Goal: Ask a question: Seek information or help from site administrators or community

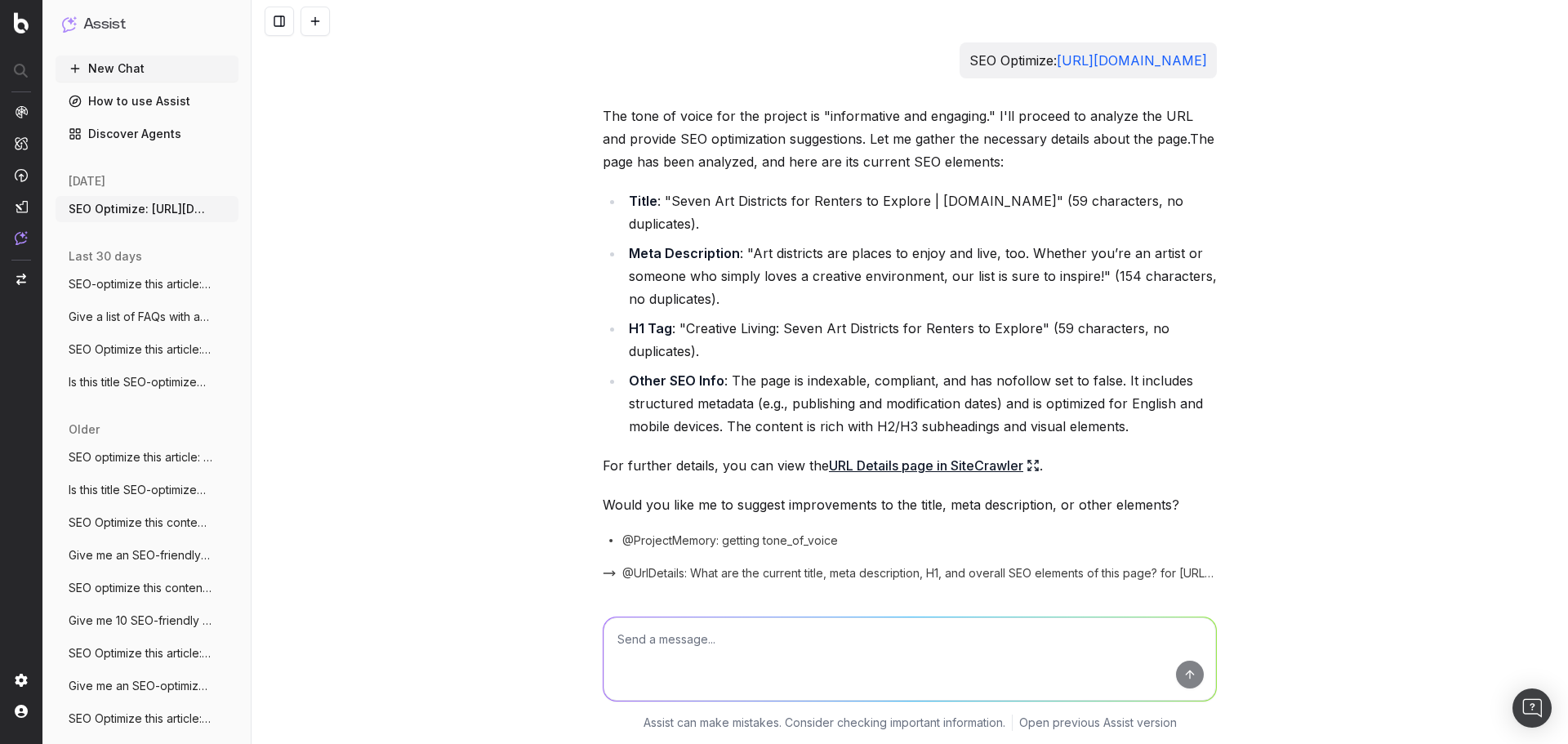
click at [103, 60] on button "New Chat" at bounding box center [147, 68] width 183 height 26
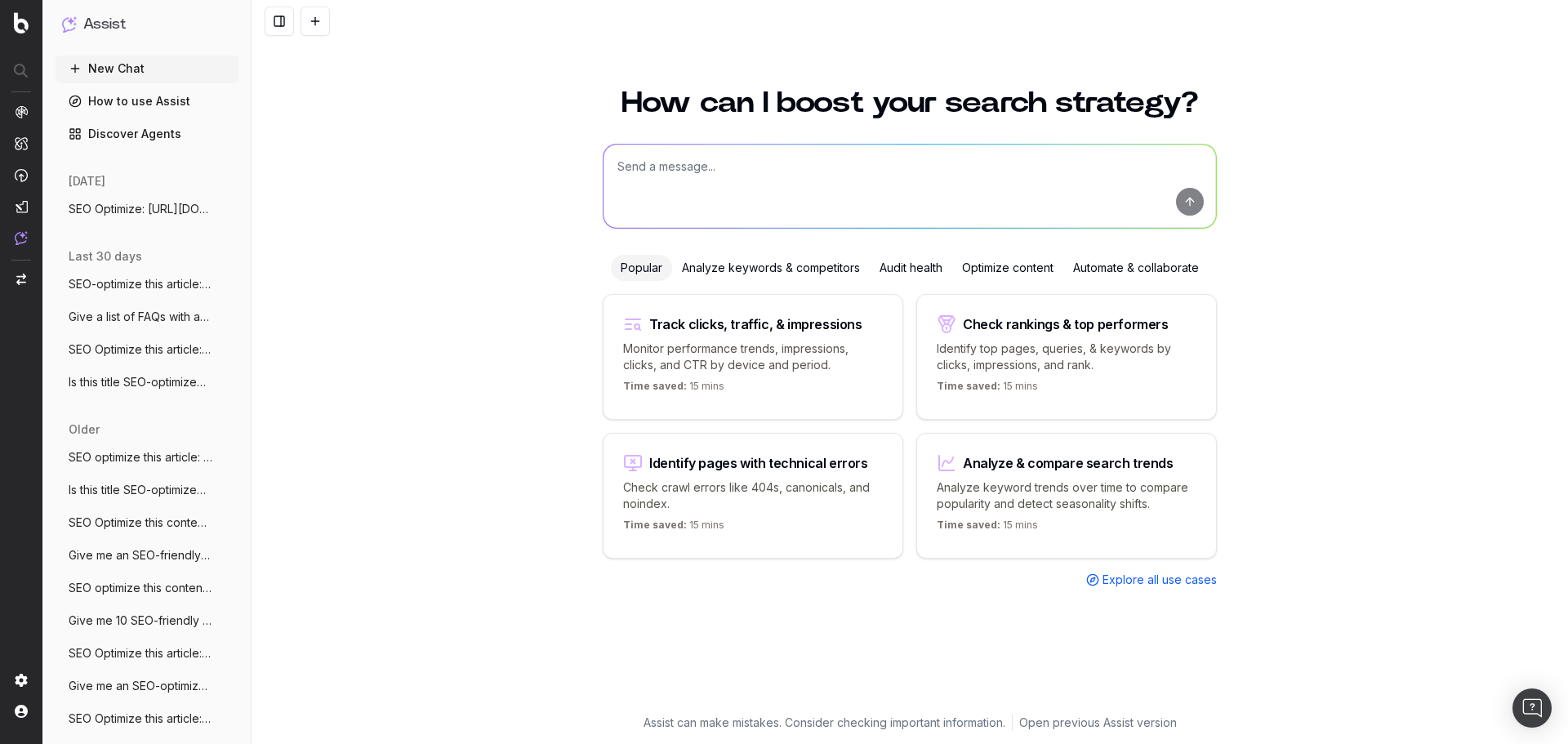
click at [716, 160] on textarea at bounding box center [910, 186] width 613 height 83
paste textarea "[URL][DOMAIN_NAME]"
type textarea "SEO Optimize this article: [URL][DOMAIN_NAME]"
click at [1196, 207] on button "submit" at bounding box center [1190, 202] width 27 height 27
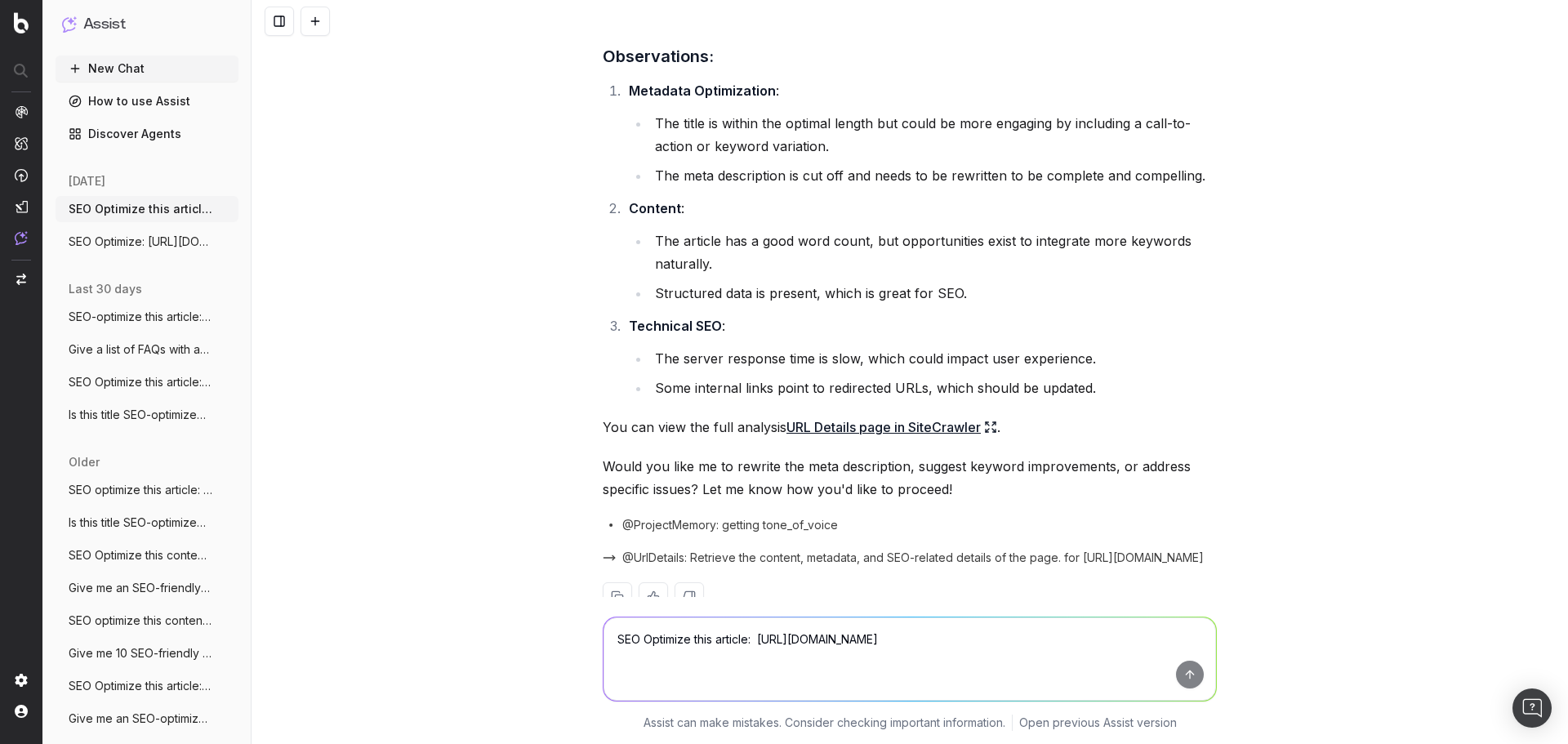
scroll to position [612, 0]
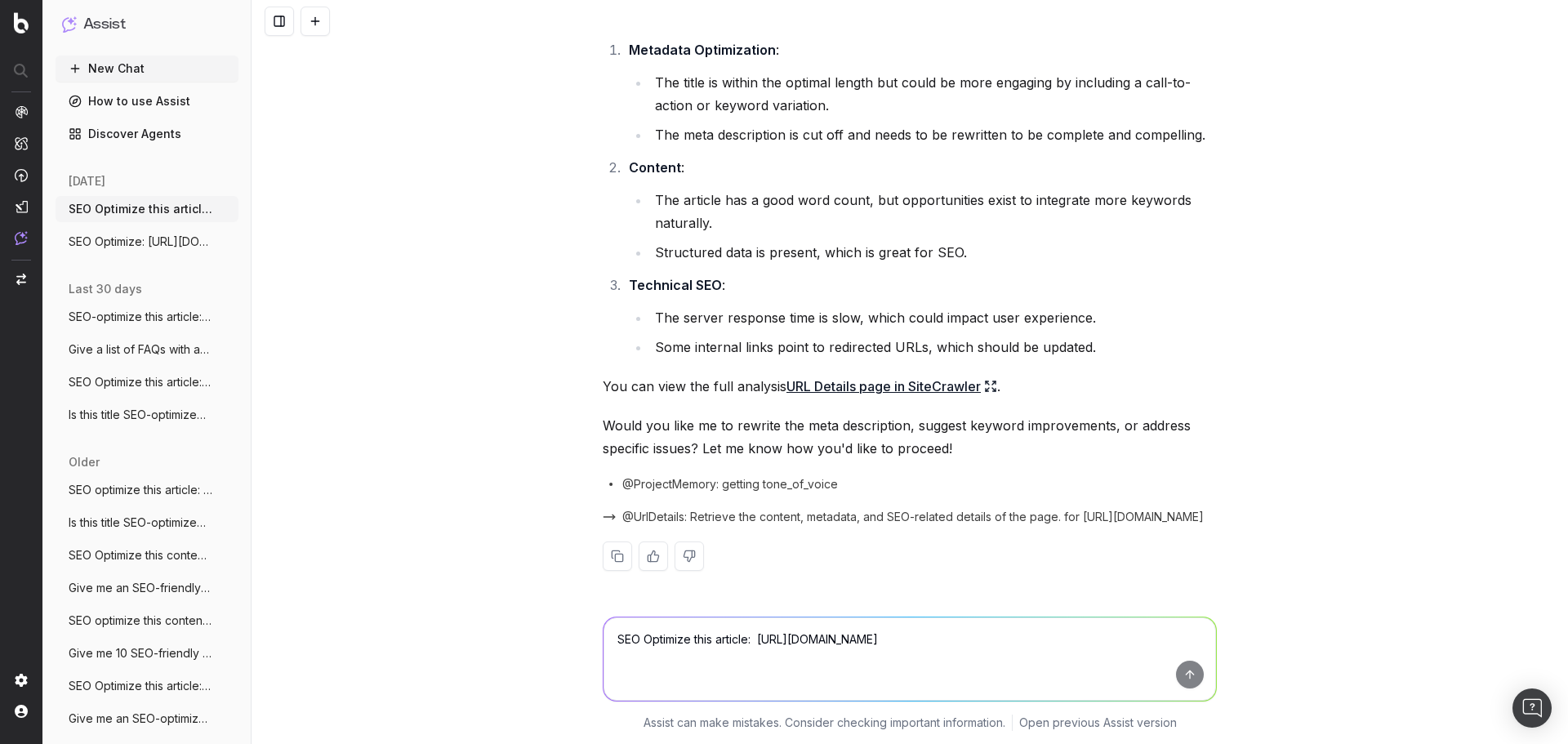
click at [732, 636] on textarea "SEO Optimize this article: [URL][DOMAIN_NAME]" at bounding box center [910, 658] width 613 height 83
type textarea "Provide suggestions"
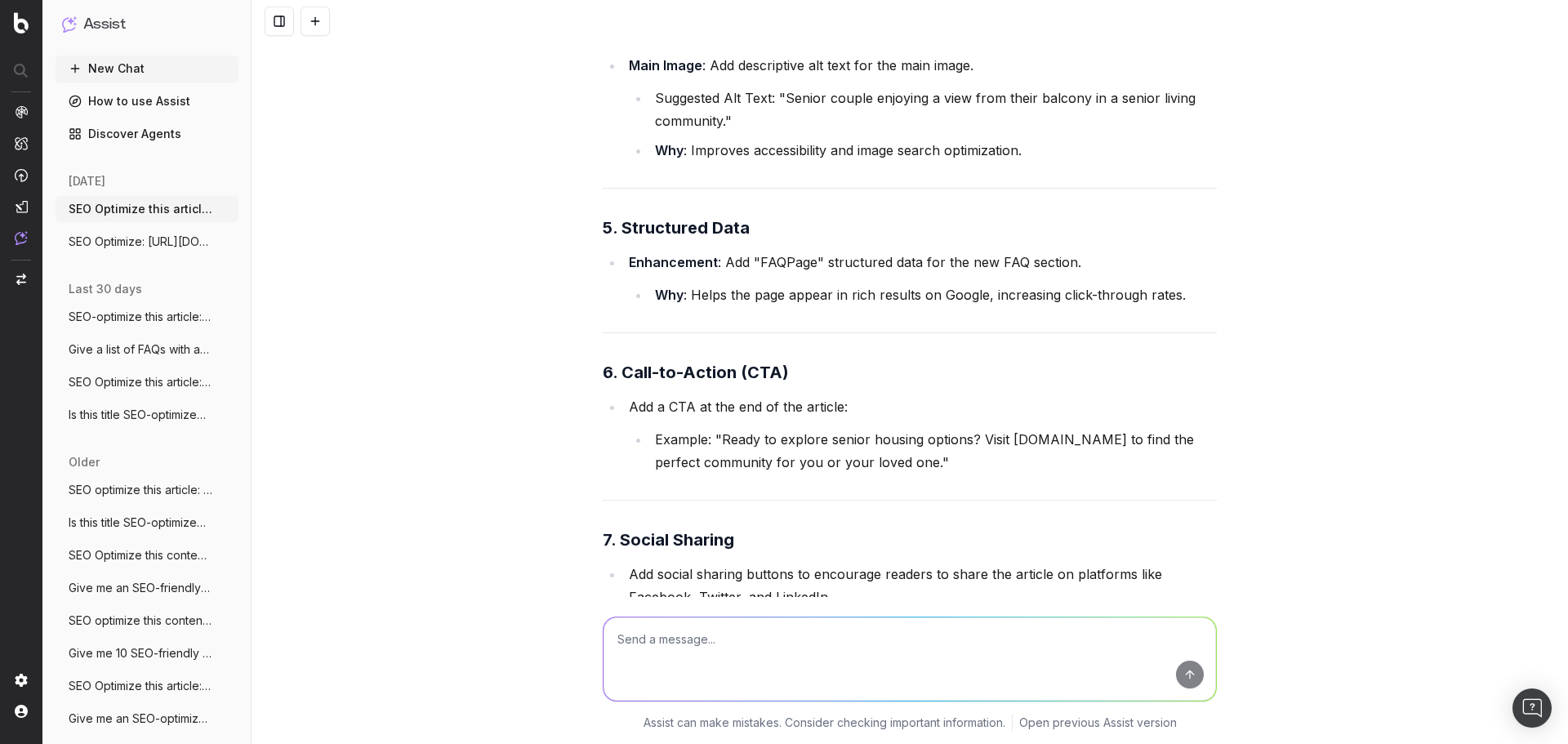
scroll to position [2682, 0]
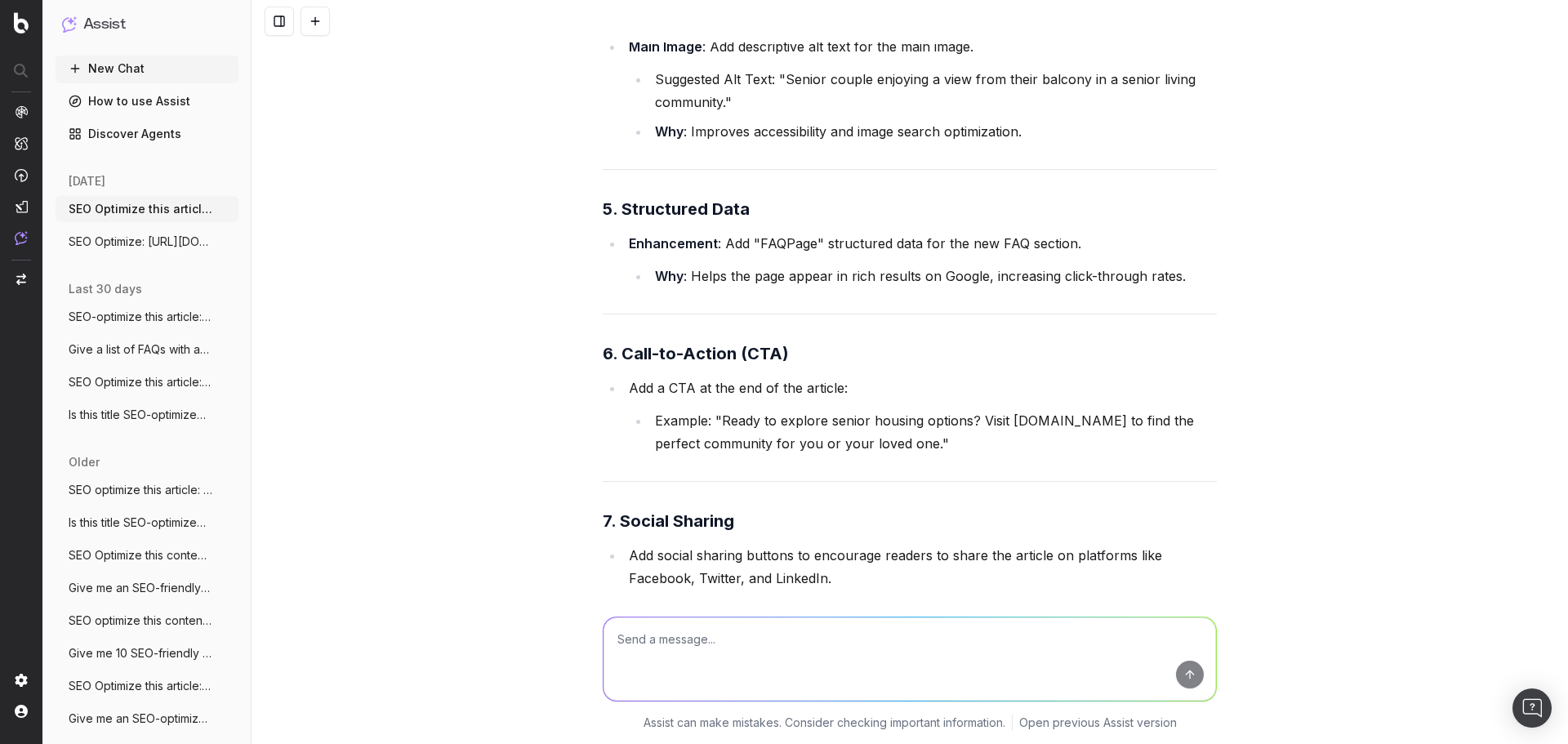
click at [727, 430] on li "Example: "Ready to explore senior housing options? Visit [DOMAIN_NAME] to find …" at bounding box center [934, 432] width 567 height 46
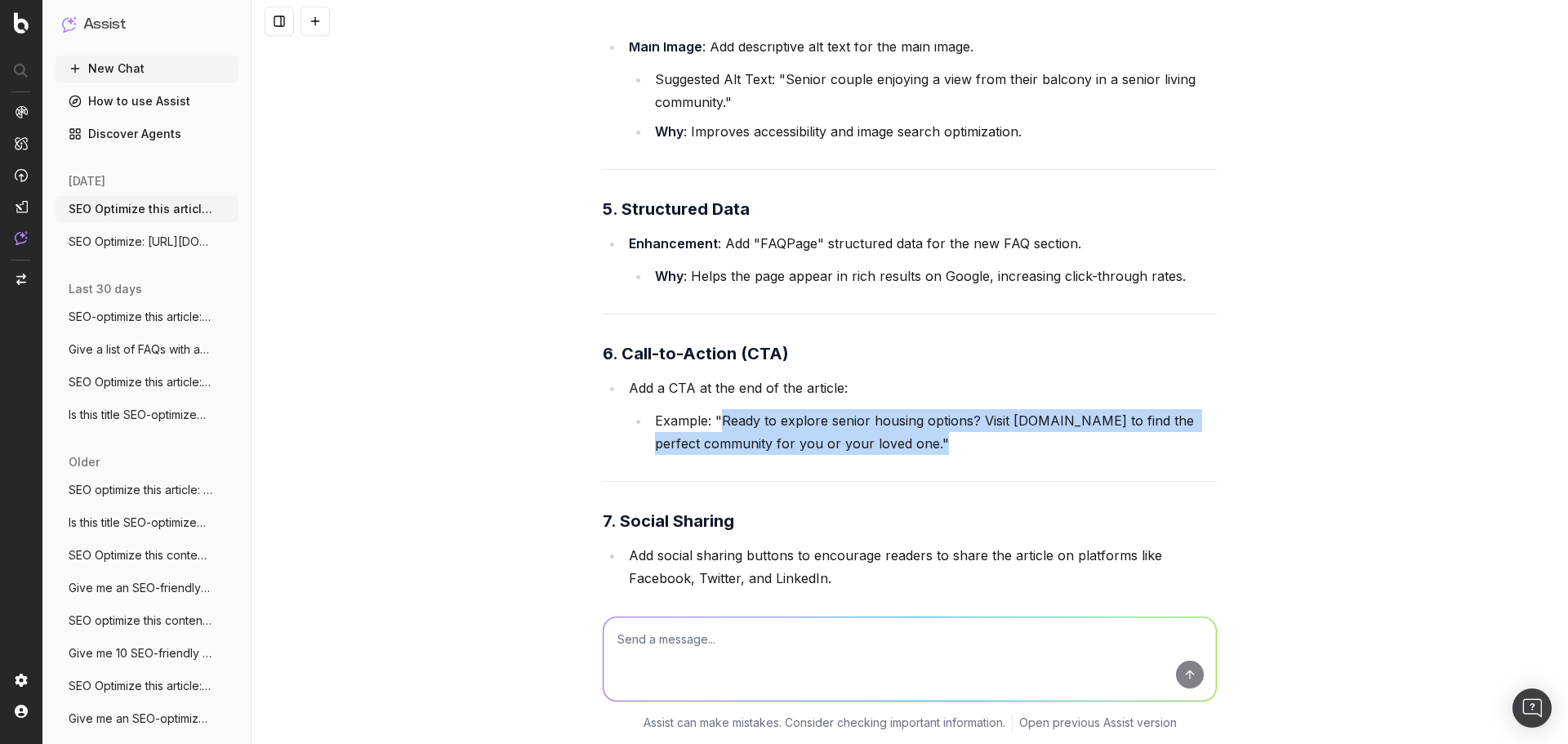
drag, startPoint x: 718, startPoint y: 420, endPoint x: 929, endPoint y: 450, distance: 213.1
click at [929, 450] on li "Example: "Ready to explore senior housing options? Visit [DOMAIN_NAME] to find …" at bounding box center [934, 432] width 567 height 46
copy li "Ready to explore senior housing options? Visit [DOMAIN_NAME] to find the perfec…"
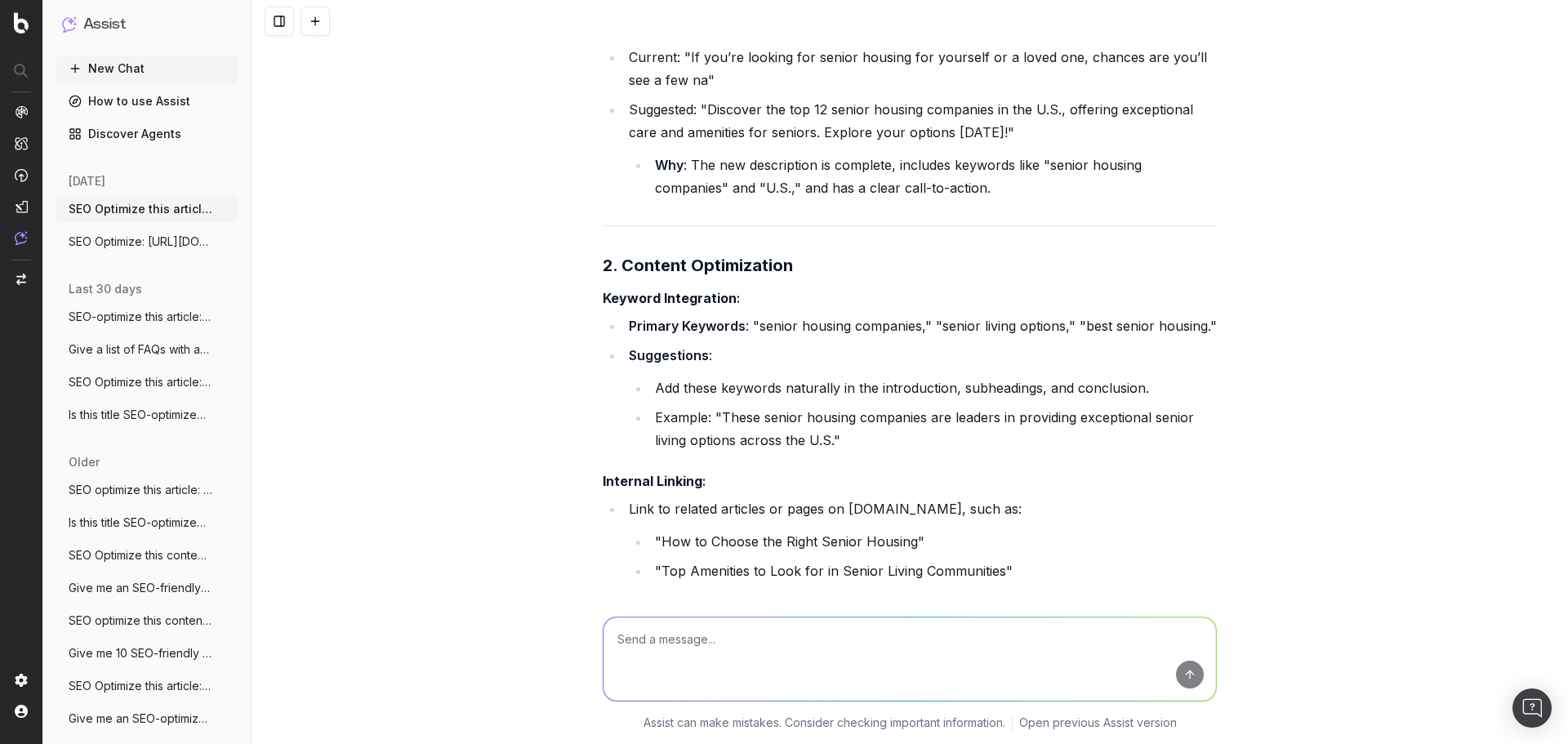
scroll to position [1294, 0]
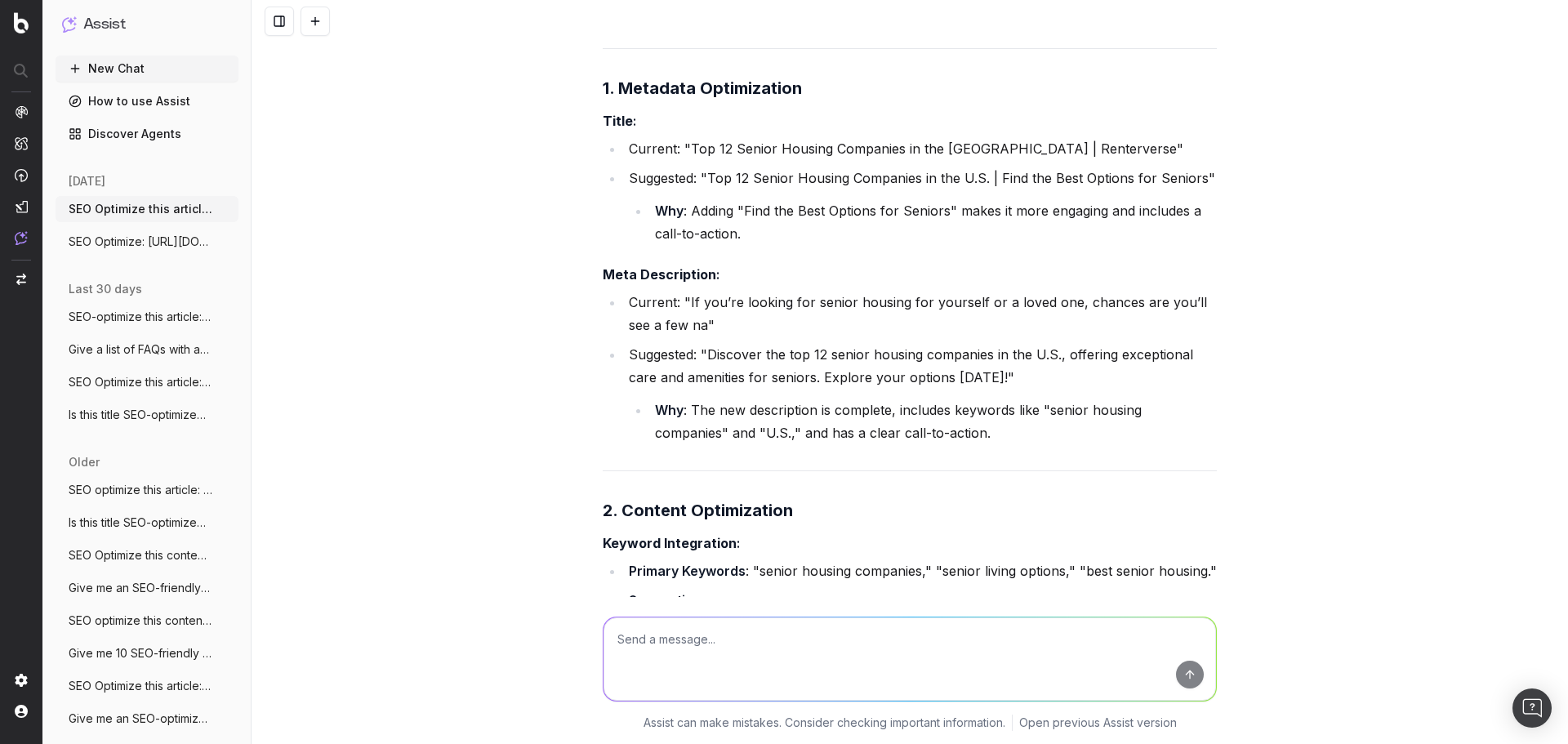
click at [638, 639] on textarea at bounding box center [910, 658] width 613 height 83
paste textarea "Top 10 Best and Largest Senior Housing Companies in the U. S."
type textarea "How about this title: Top 10 Best and Largest Senior Housing Companies in the U…"
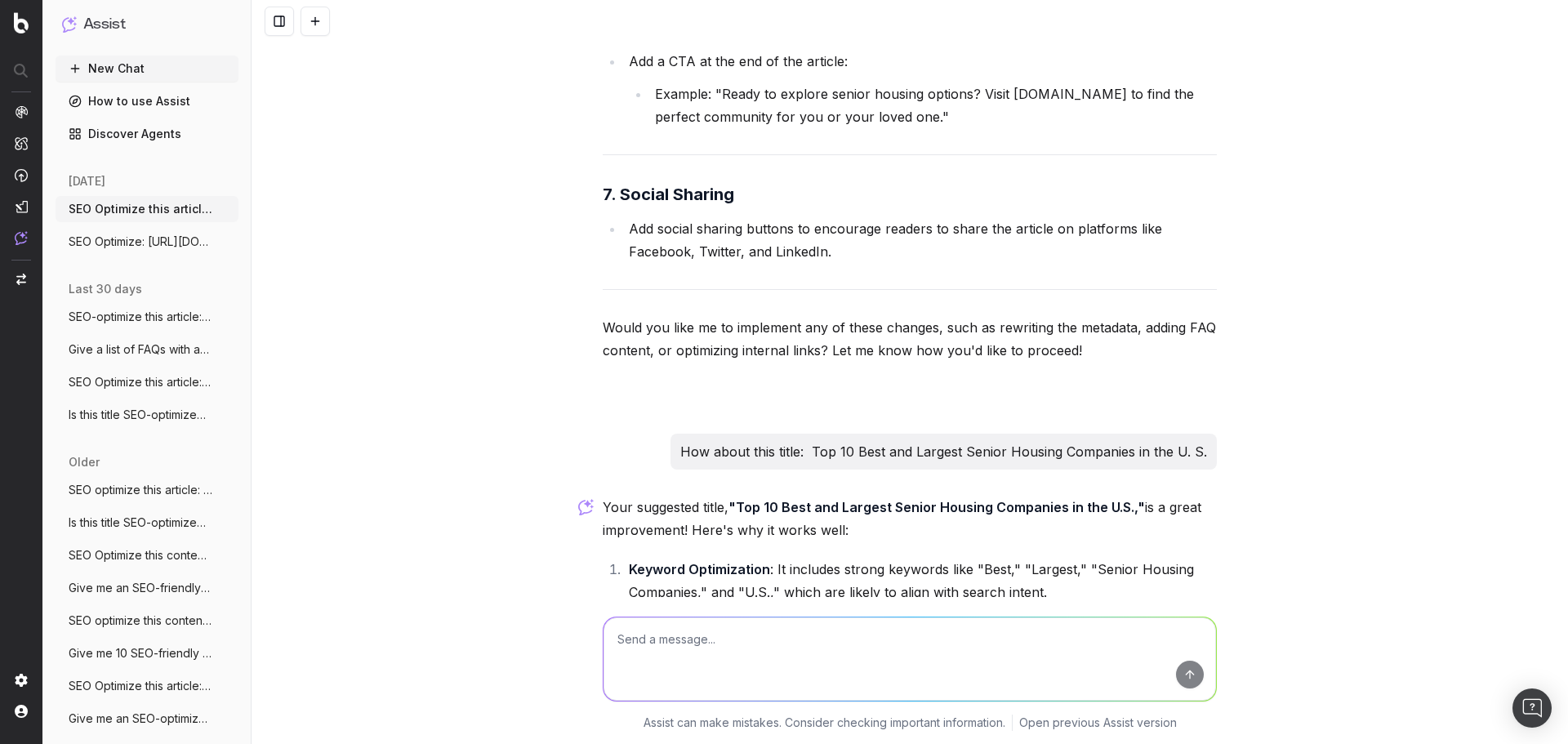
scroll to position [3254, 0]
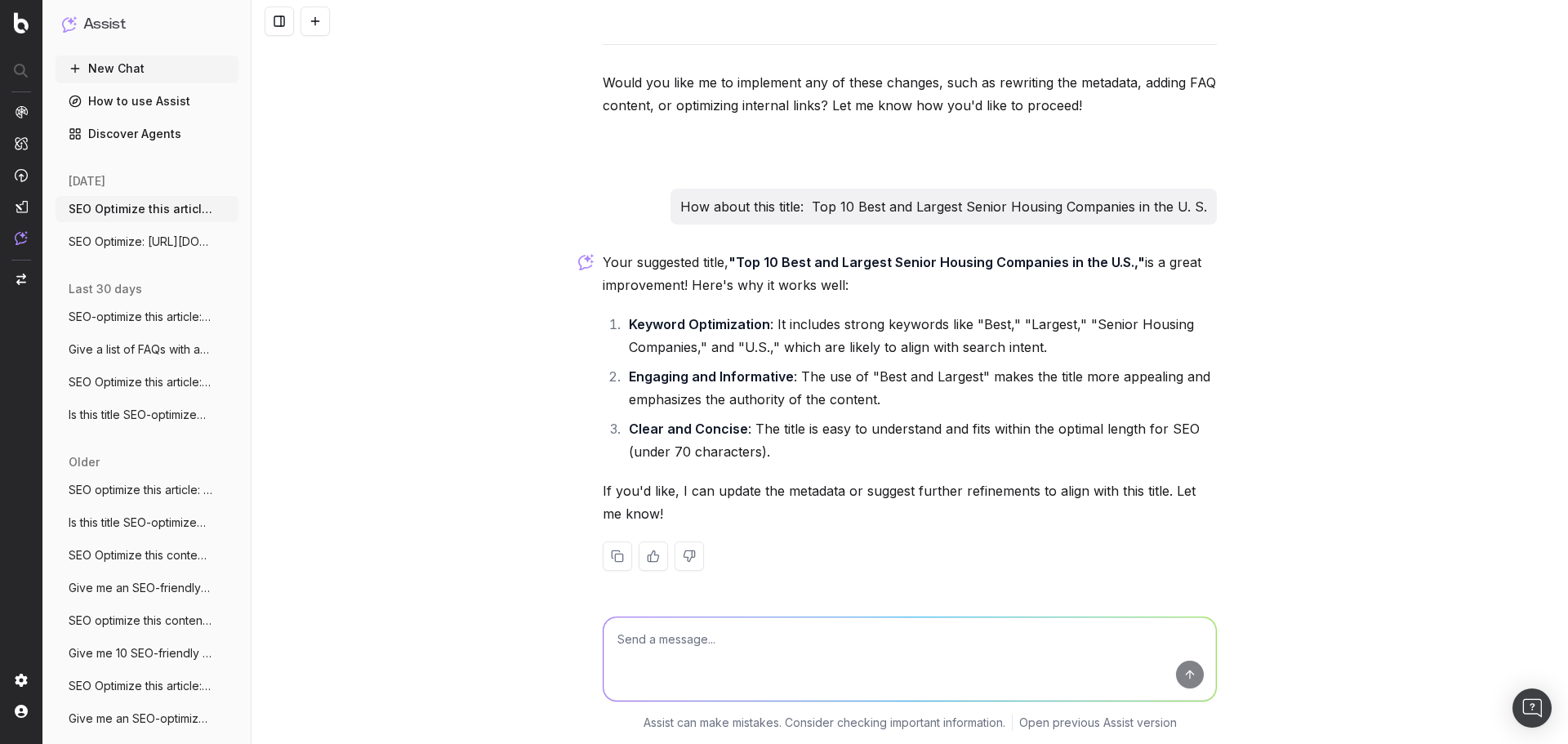
click at [735, 633] on textarea at bounding box center [910, 658] width 613 height 83
type textarea "Yes, please update the metadata suggestions"
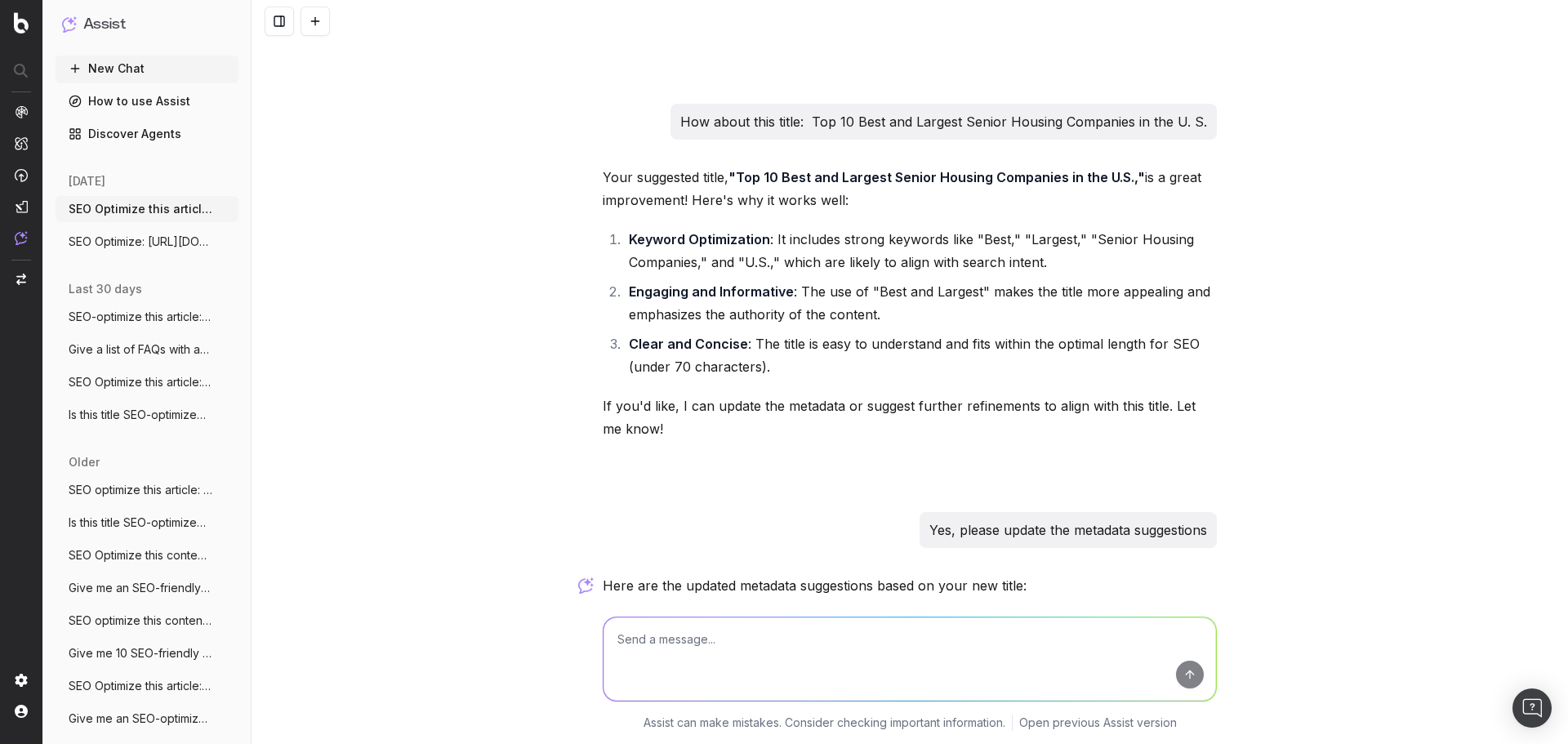
scroll to position [4041, 0]
